Goal: Task Accomplishment & Management: Use online tool/utility

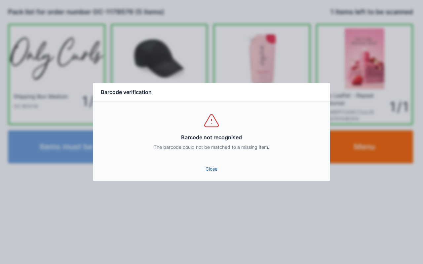
click at [212, 169] on link "Close" at bounding box center [211, 169] width 227 height 12
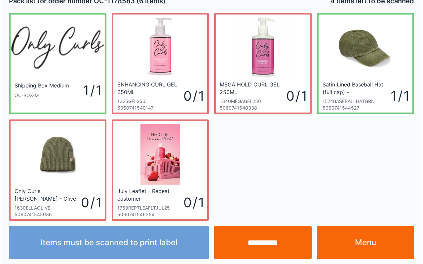
scroll to position [12, 0]
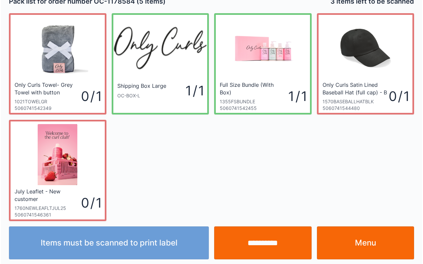
scroll to position [12, 0]
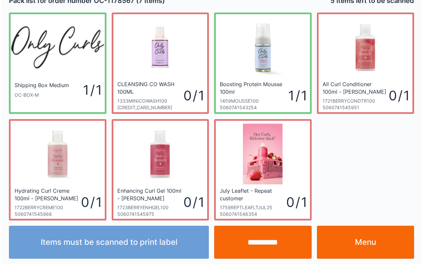
scroll to position [12, 0]
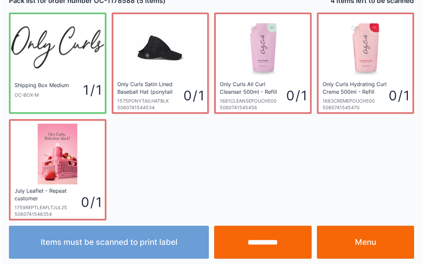
scroll to position [12, 0]
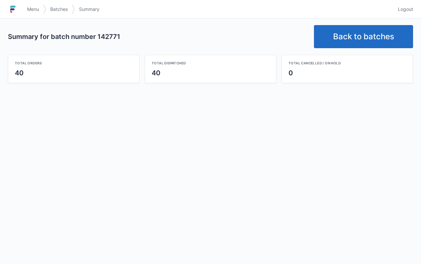
click at [372, 36] on link "Back to batches" at bounding box center [363, 36] width 99 height 23
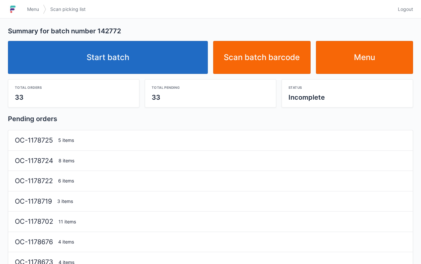
click at [109, 53] on link "Start batch" at bounding box center [108, 57] width 200 height 33
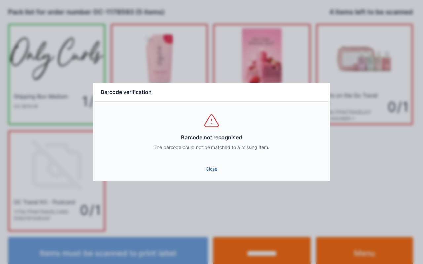
click at [211, 173] on link "Close" at bounding box center [211, 169] width 227 height 12
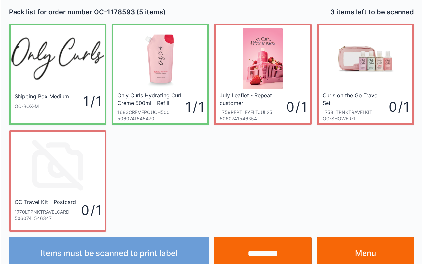
scroll to position [12, 0]
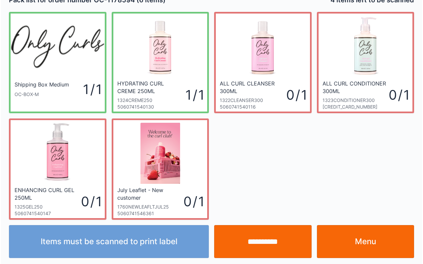
scroll to position [12, 0]
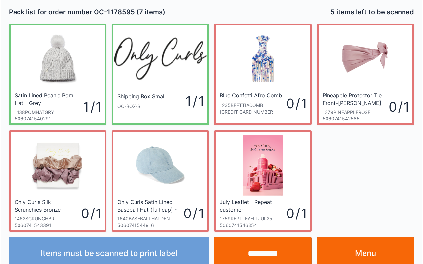
scroll to position [12, 0]
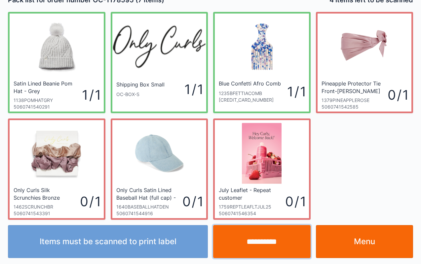
click at [268, 235] on input "**********" at bounding box center [261, 241] width 97 height 33
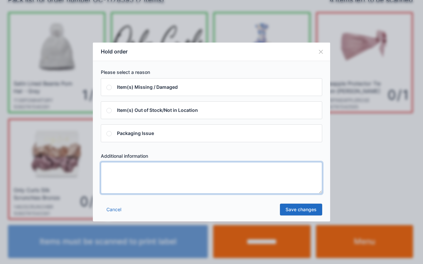
click at [264, 171] on textarea at bounding box center [211, 178] width 221 height 32
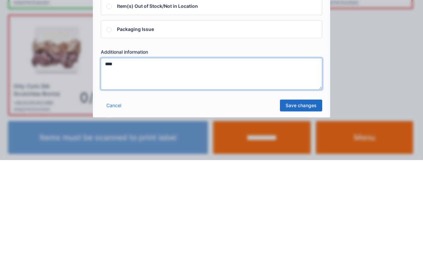
type textarea "****"
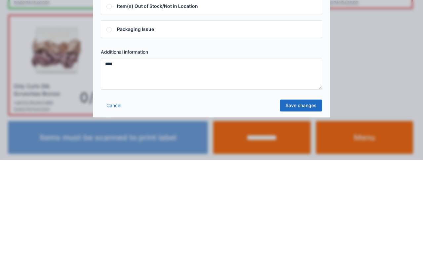
click at [304, 207] on link "Save changes" at bounding box center [301, 210] width 42 height 12
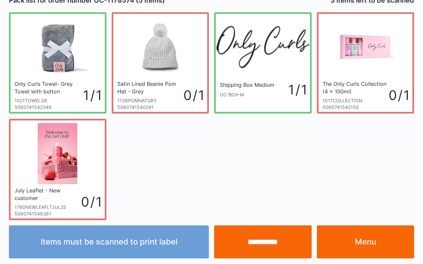
scroll to position [12, 0]
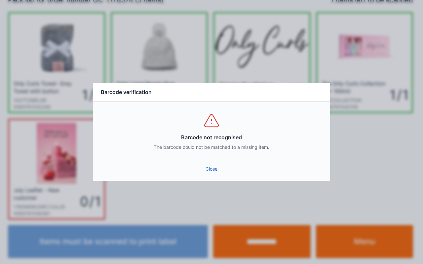
click at [221, 164] on link "Close" at bounding box center [211, 169] width 227 height 12
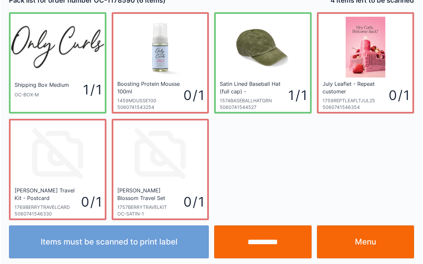
scroll to position [12, 0]
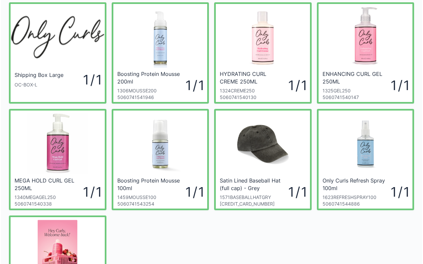
scroll to position [35, 0]
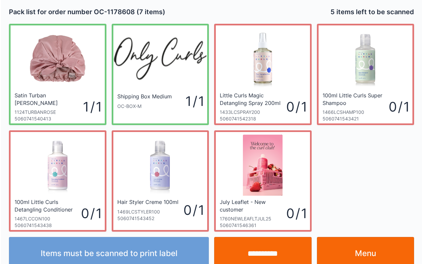
scroll to position [12, 0]
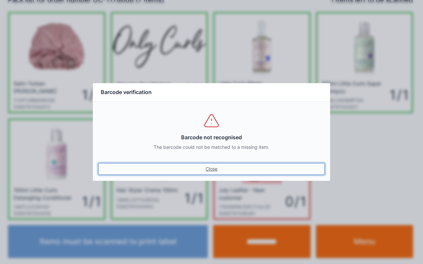
click at [211, 164] on link "Close" at bounding box center [211, 169] width 227 height 12
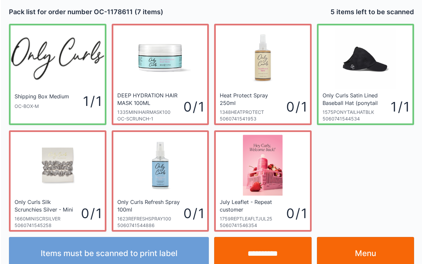
scroll to position [12, 0]
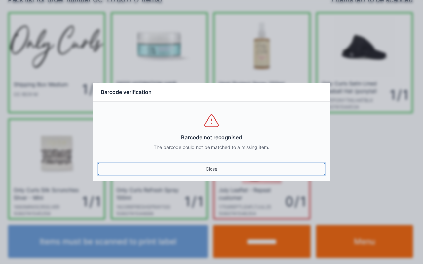
click at [202, 168] on link "Close" at bounding box center [211, 169] width 227 height 12
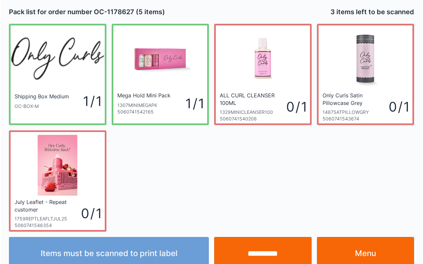
scroll to position [12, 0]
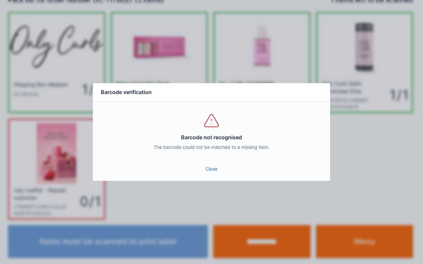
click at [213, 171] on link "Close" at bounding box center [211, 169] width 227 height 12
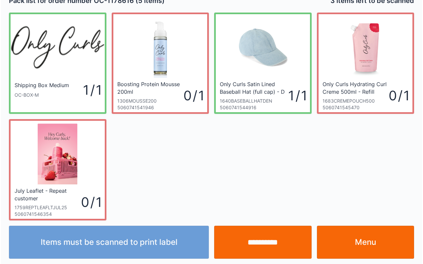
scroll to position [12, 0]
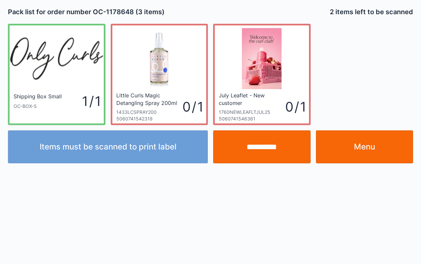
click at [264, 146] on input "**********" at bounding box center [261, 147] width 97 height 33
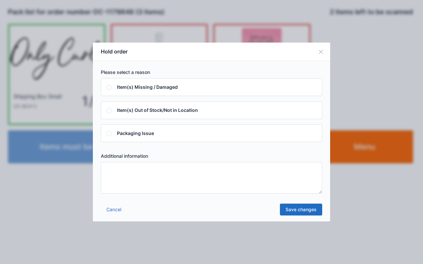
click at [223, 182] on textarea at bounding box center [211, 178] width 221 height 32
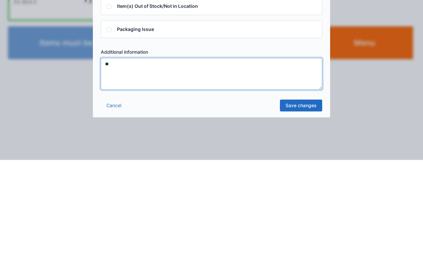
type textarea "**"
click at [311, 209] on link "Save changes" at bounding box center [301, 210] width 42 height 12
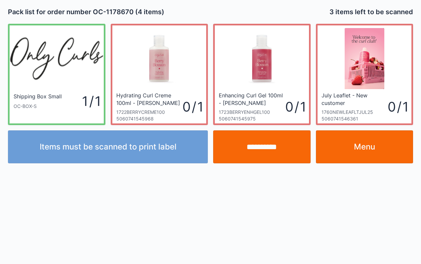
click at [279, 138] on input "**********" at bounding box center [261, 147] width 97 height 33
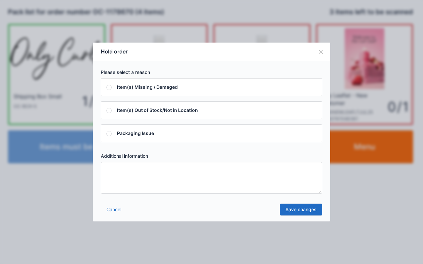
click at [220, 180] on textarea at bounding box center [211, 178] width 221 height 32
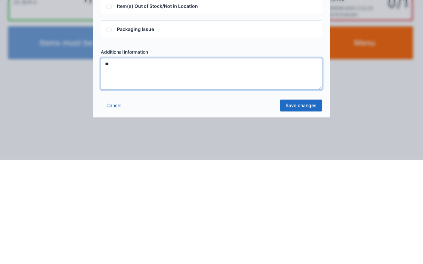
type textarea "**"
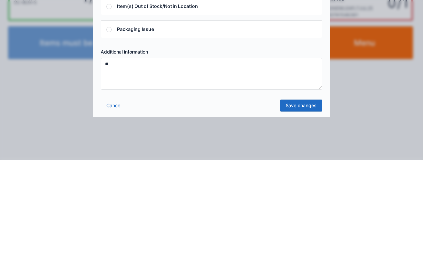
click at [306, 210] on link "Save changes" at bounding box center [301, 210] width 42 height 12
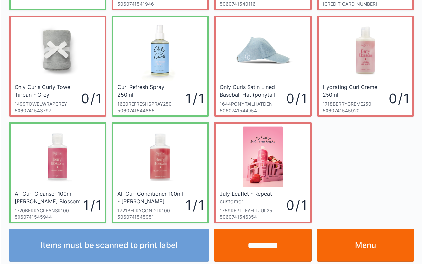
scroll to position [119, 0]
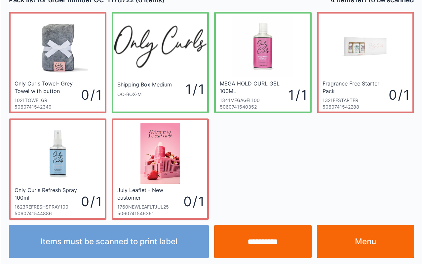
scroll to position [12, 0]
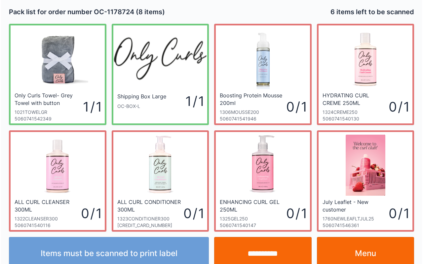
scroll to position [12, 0]
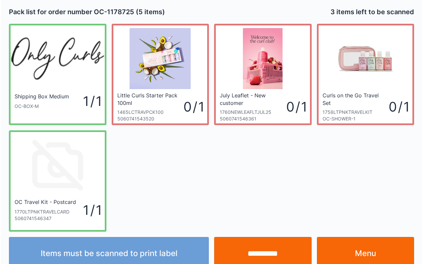
scroll to position [12, 0]
